Goal: Find specific page/section: Find specific page/section

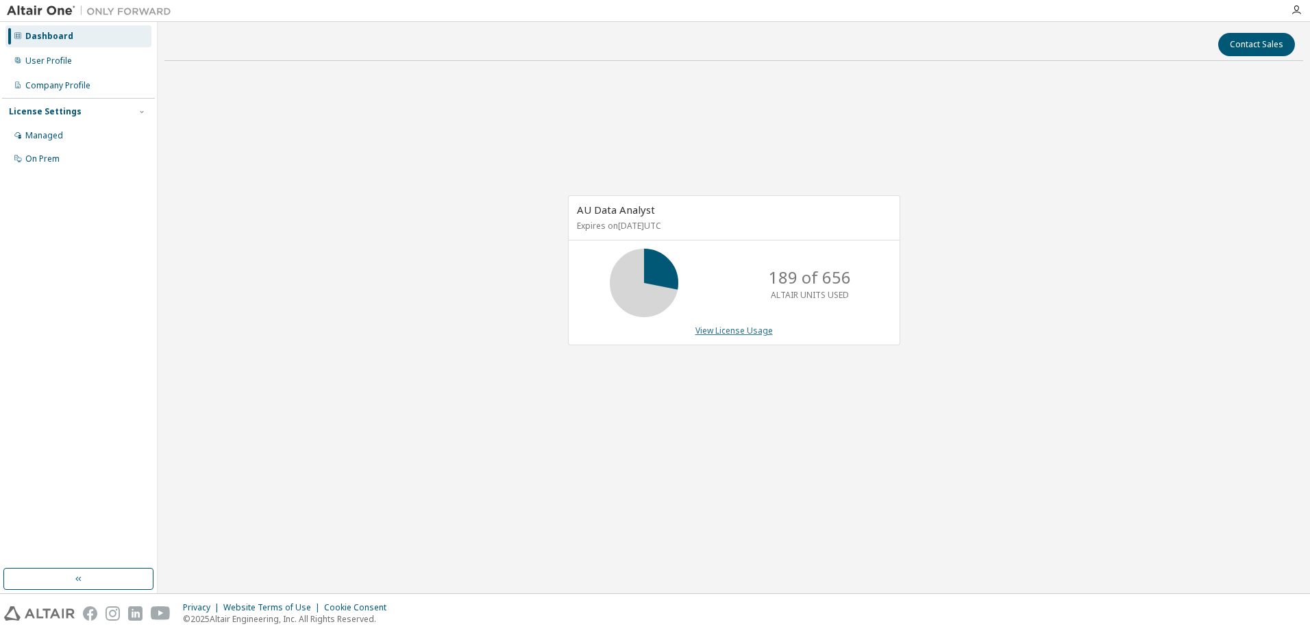
click at [718, 331] on link "View License Usage" at bounding box center [733, 331] width 77 height 12
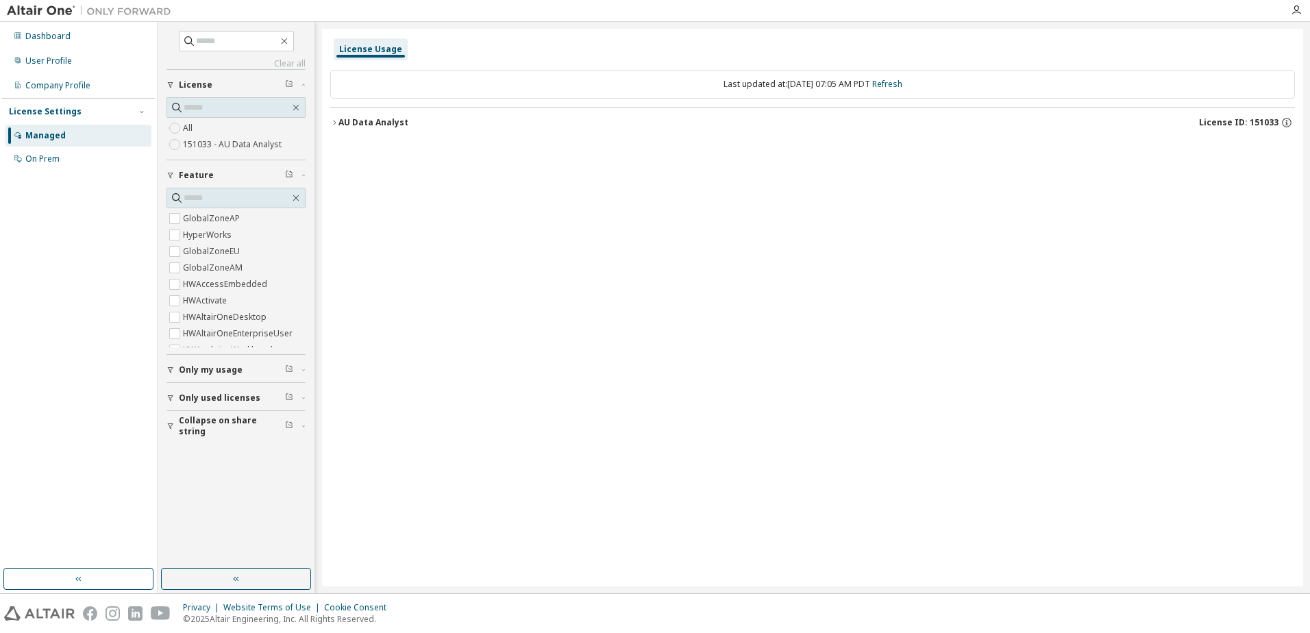
click at [44, 132] on div "Managed" at bounding box center [45, 135] width 40 height 11
click at [54, 42] on div "Dashboard" at bounding box center [78, 36] width 146 height 22
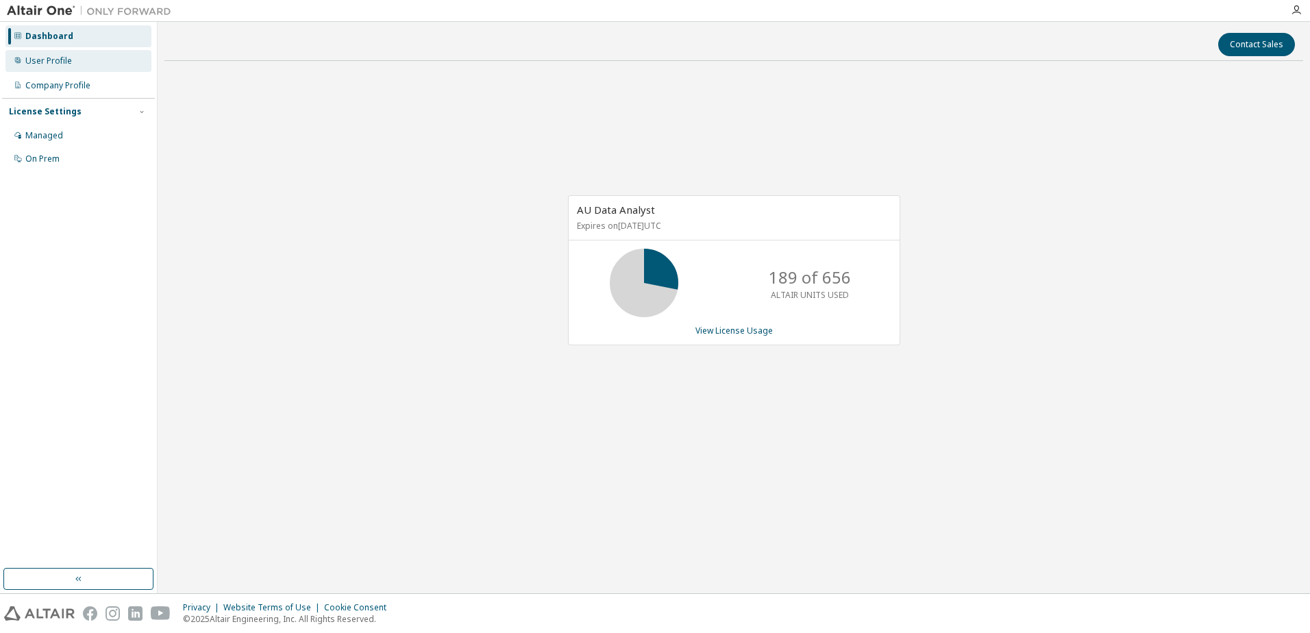
click at [60, 66] on div "User Profile" at bounding box center [48, 60] width 47 height 11
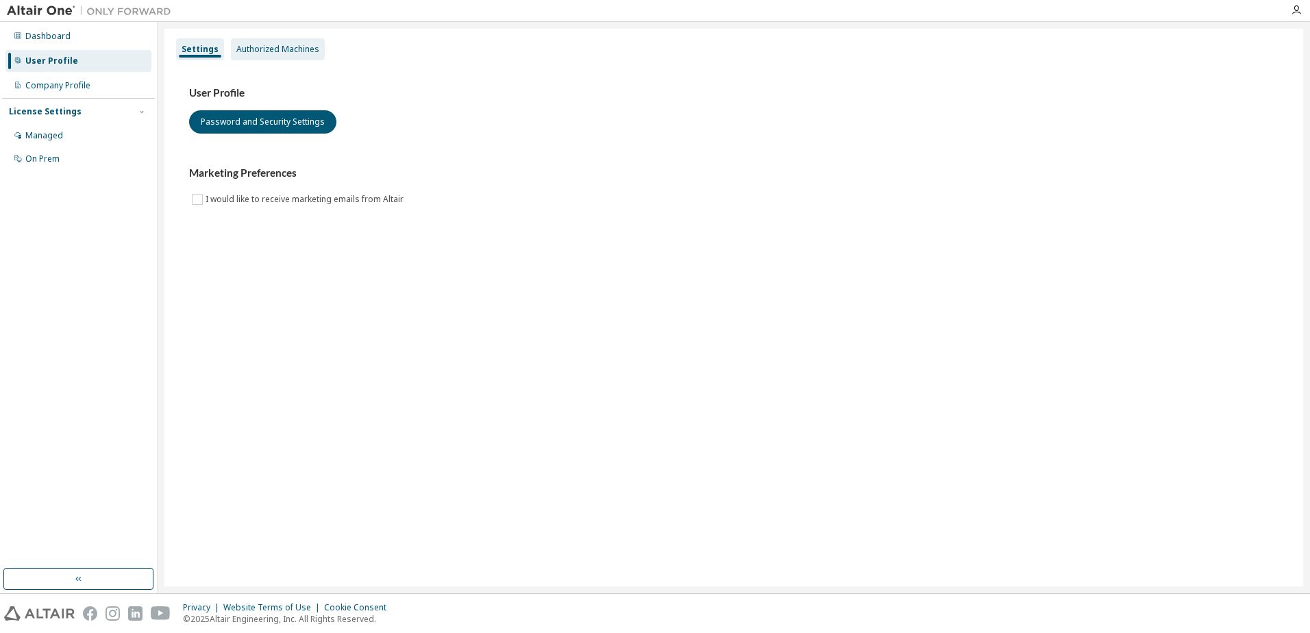
click at [293, 51] on div "Authorized Machines" at bounding box center [277, 49] width 83 height 11
